Goal: Information Seeking & Learning: Learn about a topic

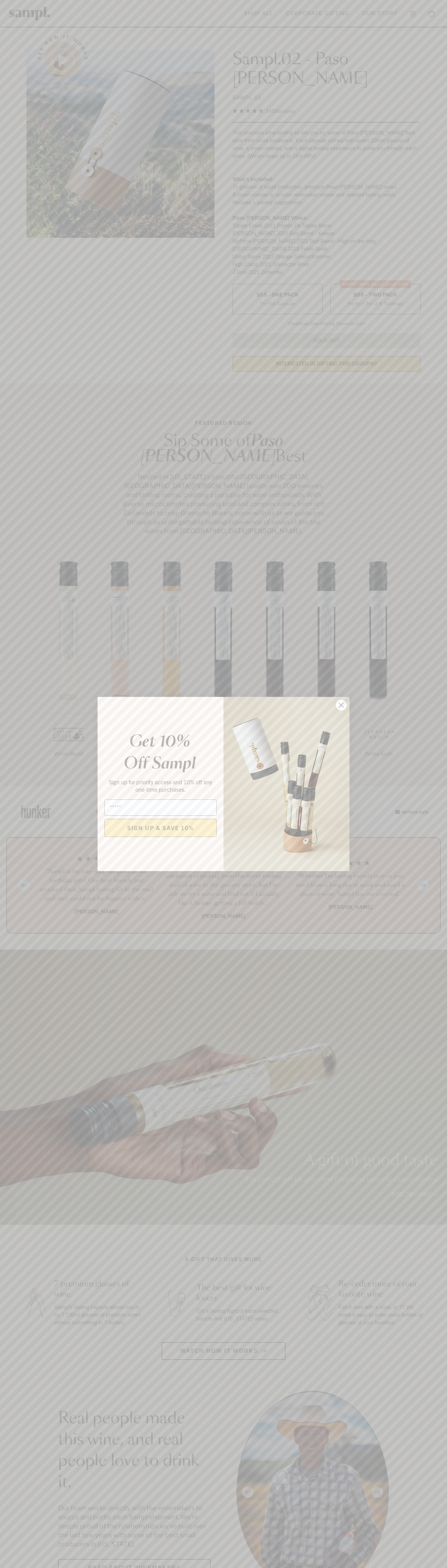
click at [341, 705] on icon "Close dialog" at bounding box center [341, 705] width 4 height 4
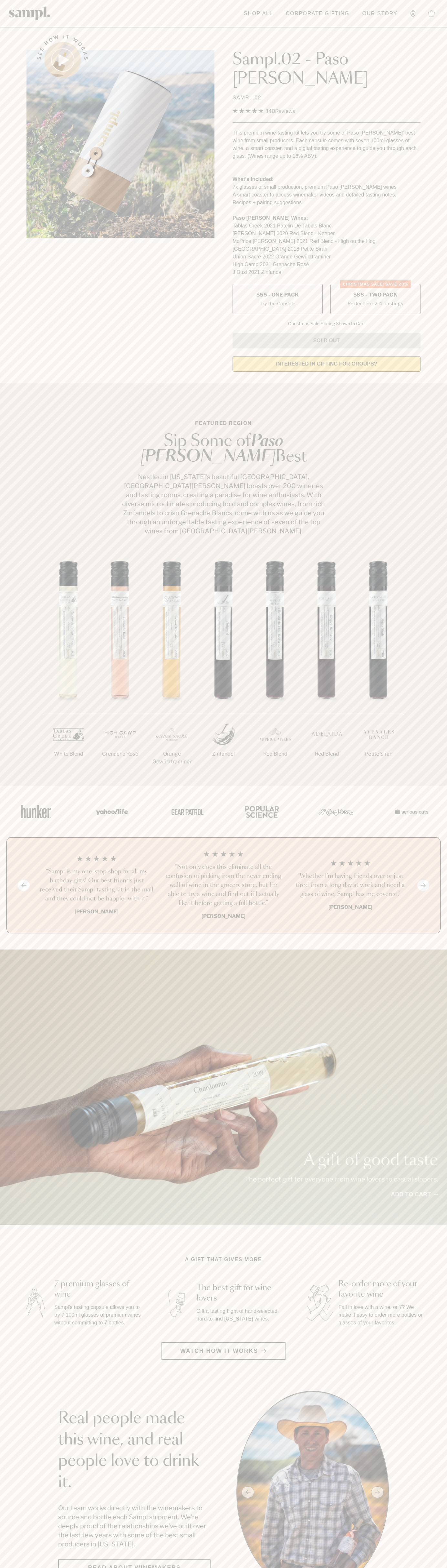
click at [375, 284] on label "CHRISTMAS SALE! Save 20% $88 - Two Pack Perfect For 2-4 Tastings" at bounding box center [375, 299] width 90 height 30
click at [373, 7] on link "Our Story" at bounding box center [379, 13] width 41 height 14
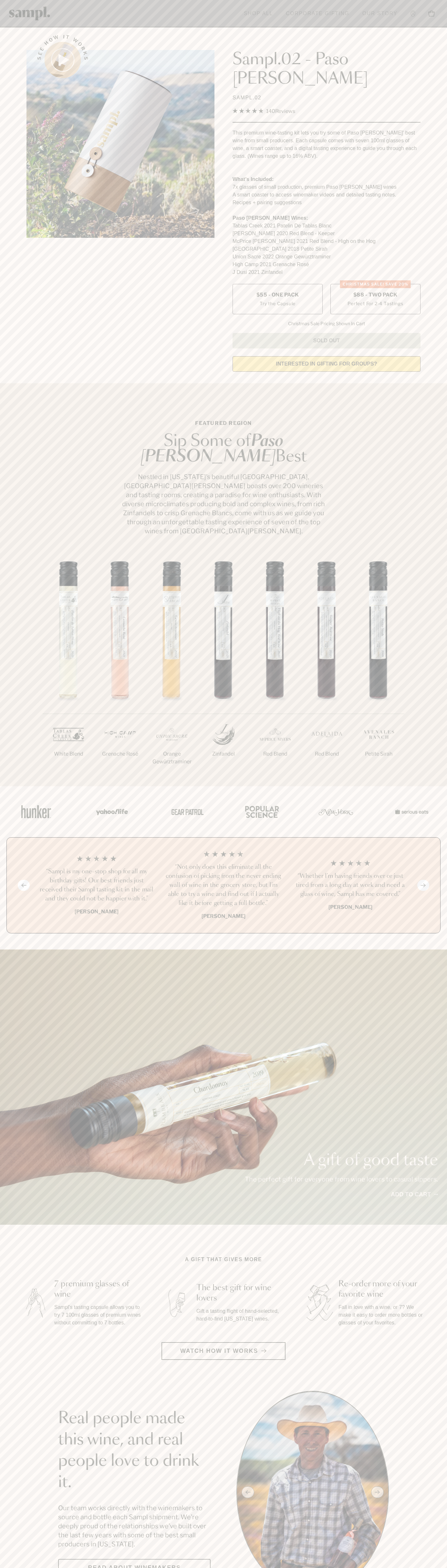
click at [182, 1567] on html "Skip to main content Toggle navigation menu Shop All Corporate Gifting Our Stor…" at bounding box center [224, 1582] width 447 height 3164
click at [20, 1407] on section "Real people made this wine, and real people love to drink it. Our team works di…" at bounding box center [224, 1492] width 447 height 203
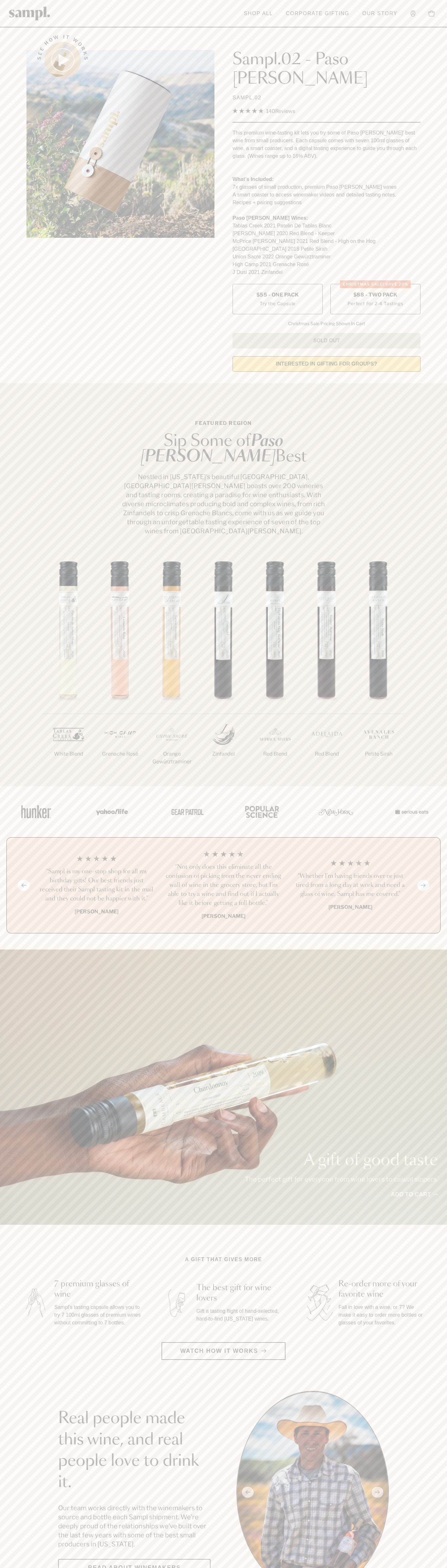
click at [375, 284] on label "CHRISTMAS SALE! Save 20% $88 - Two Pack Perfect For 2-4 Tastings" at bounding box center [375, 299] width 90 height 30
click at [224, 863] on h3 "“Not only does this eliminate all the confusion of picking from the never endin…" at bounding box center [223, 885] width 116 height 45
